Goal: Transaction & Acquisition: Purchase product/service

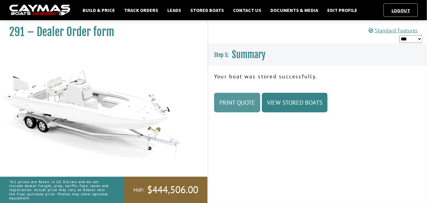
click at [237, 100] on link "Print Quote" at bounding box center [237, 103] width 46 height 20
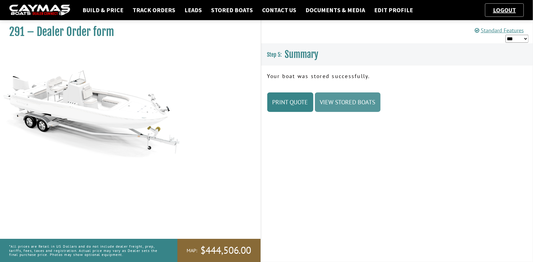
click at [345, 102] on link "View Stored Boats" at bounding box center [348, 103] width 66 height 20
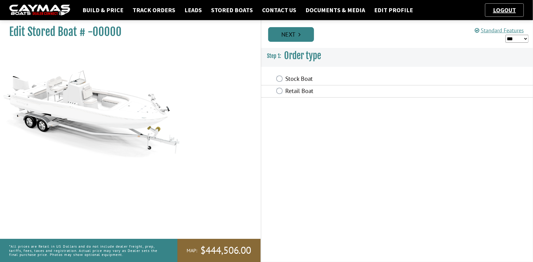
click at [298, 36] on link "Next" at bounding box center [291, 34] width 46 height 15
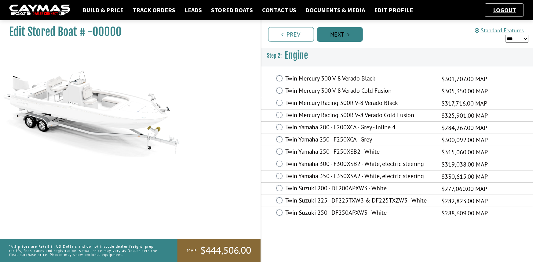
click at [339, 33] on link "Next" at bounding box center [340, 34] width 46 height 15
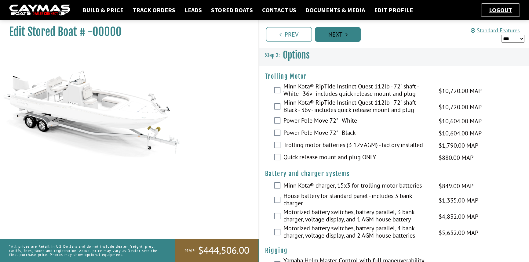
click at [339, 33] on link "Next" at bounding box center [338, 34] width 46 height 15
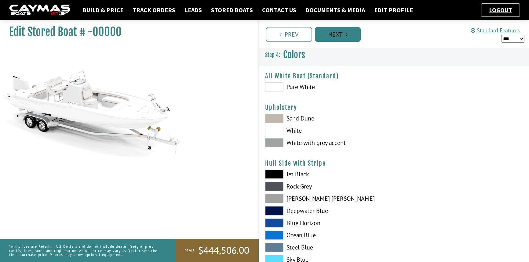
click at [339, 33] on link "Next" at bounding box center [338, 34] width 46 height 15
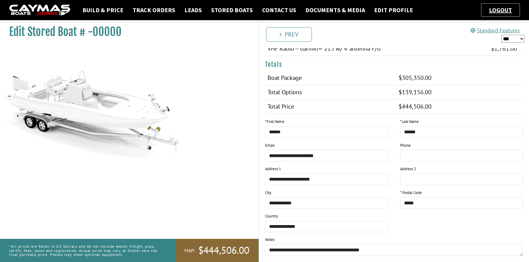
scroll to position [624, 0]
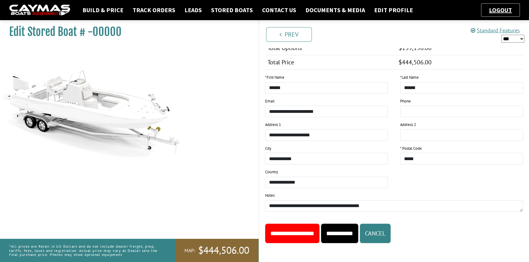
click at [358, 230] on input "**********" at bounding box center [339, 234] width 37 height 20
